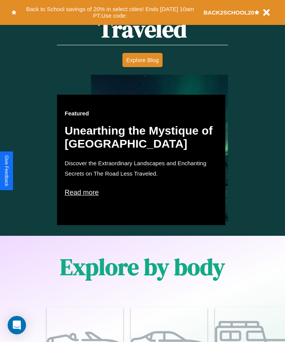
scroll to position [999, 0]
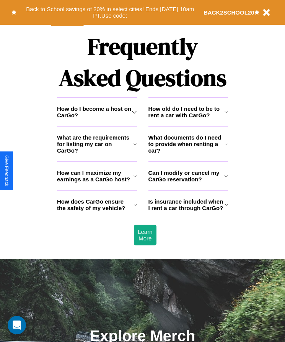
click at [188, 154] on h3 "What documents do I need to provide when renting a car?" at bounding box center [187, 144] width 77 height 20
click at [135, 208] on icon at bounding box center [135, 205] width 3 height 6
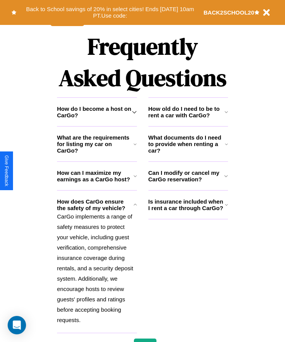
click at [226, 115] on icon at bounding box center [226, 112] width 3 height 6
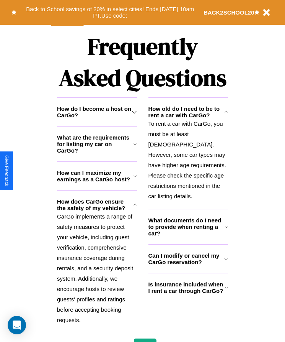
click at [97, 118] on h3 "How do I become a host on CarGo?" at bounding box center [94, 111] width 75 height 13
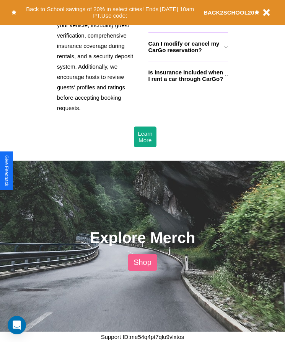
scroll to position [879, 0]
